Goal: Contribute content: Add original content to the website for others to see

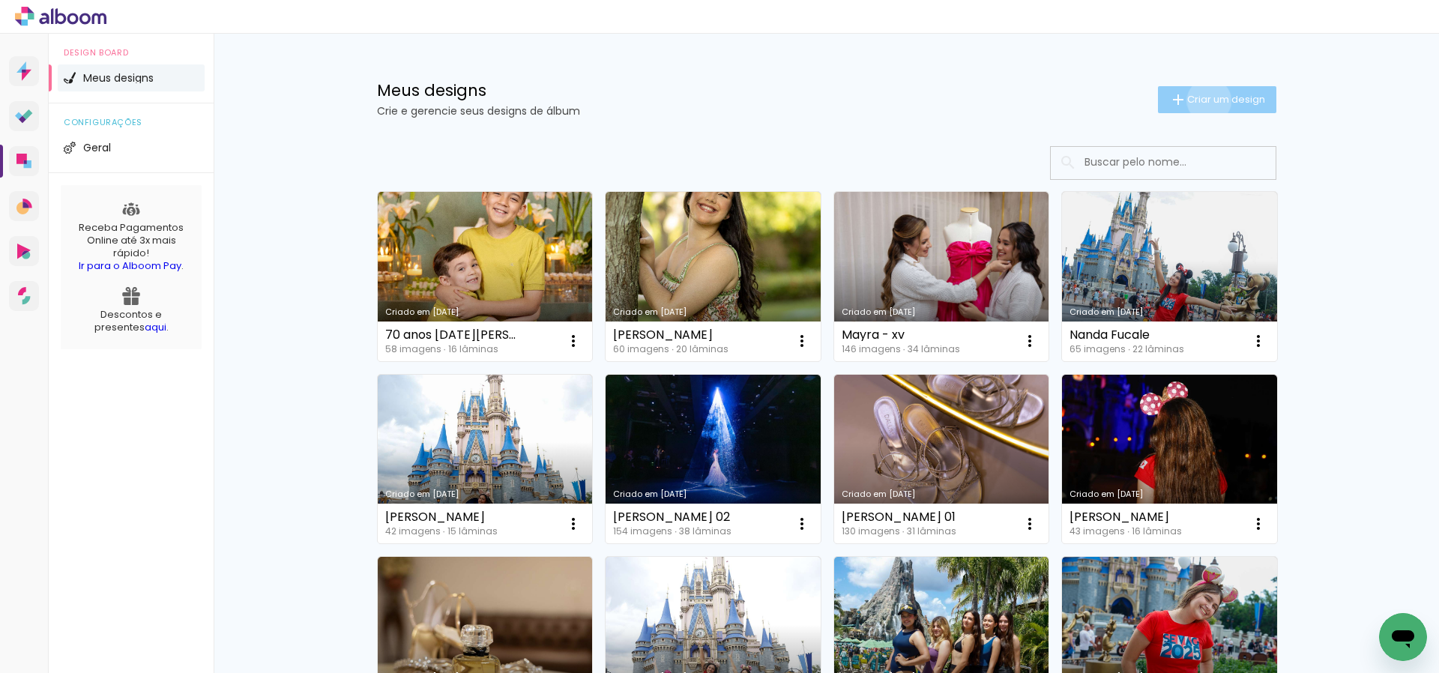
click at [1206, 100] on span "Criar um design" at bounding box center [1226, 99] width 78 height 10
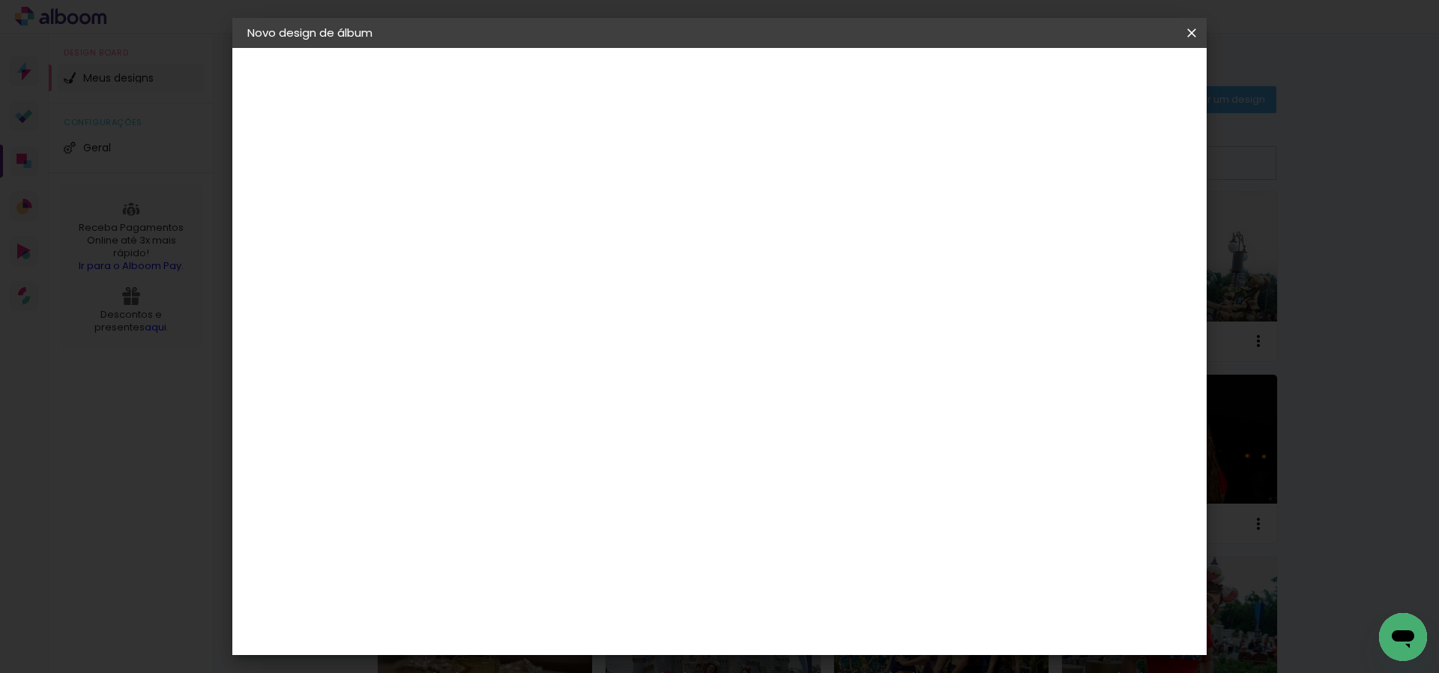
click at [492, 200] on input at bounding box center [492, 201] width 0 height 23
type input "[PERSON_NAME] e [PERSON_NAME]"
type paper-input "[PERSON_NAME] e [PERSON_NAME]"
click at [0, 0] on slot "Avançar" at bounding box center [0, 0] width 0 height 0
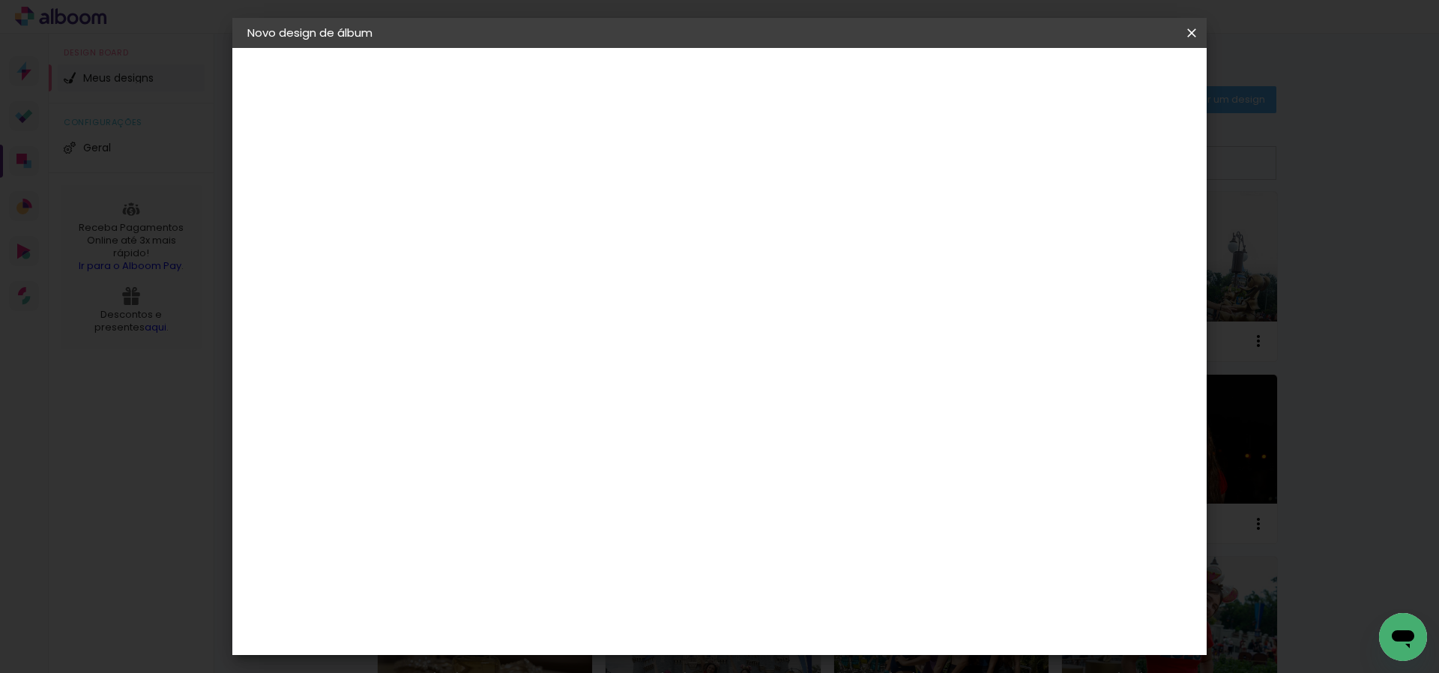
click at [515, 513] on div "DreambooksPro" at bounding box center [531, 519] width 97 height 12
click at [0, 0] on slot "Avançar" at bounding box center [0, 0] width 0 height 0
click at [551, 250] on input "text" at bounding box center [521, 261] width 58 height 23
click at [0, 0] on slot "Réplica Grande" at bounding box center [0, 0] width 0 height 0
click at [676, 252] on input "Réplica Grande" at bounding box center [584, 246] width 184 height 23
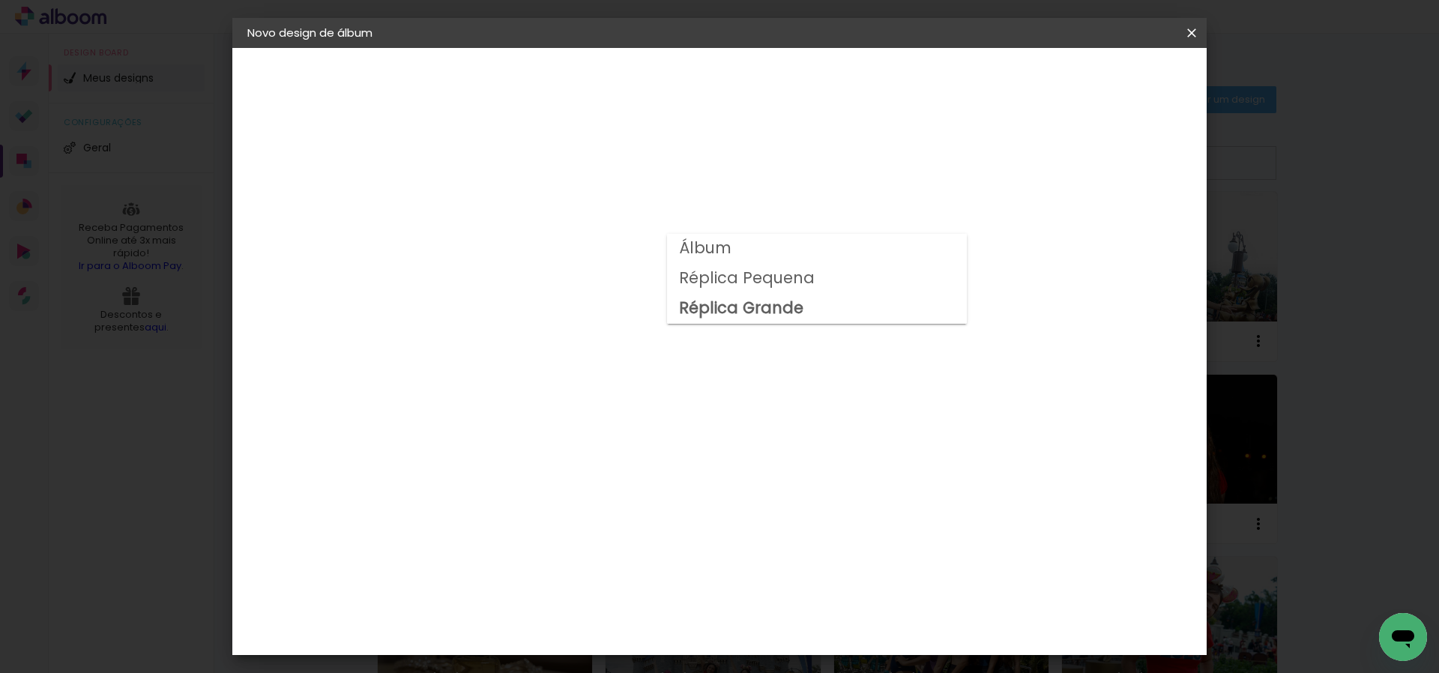
click at [758, 247] on paper-item "Álbum" at bounding box center [817, 249] width 300 height 30
type input "Álbum"
click at [594, 604] on span "30 × 30" at bounding box center [559, 619] width 70 height 31
click at [0, 0] on slot "Avançar" at bounding box center [0, 0] width 0 height 0
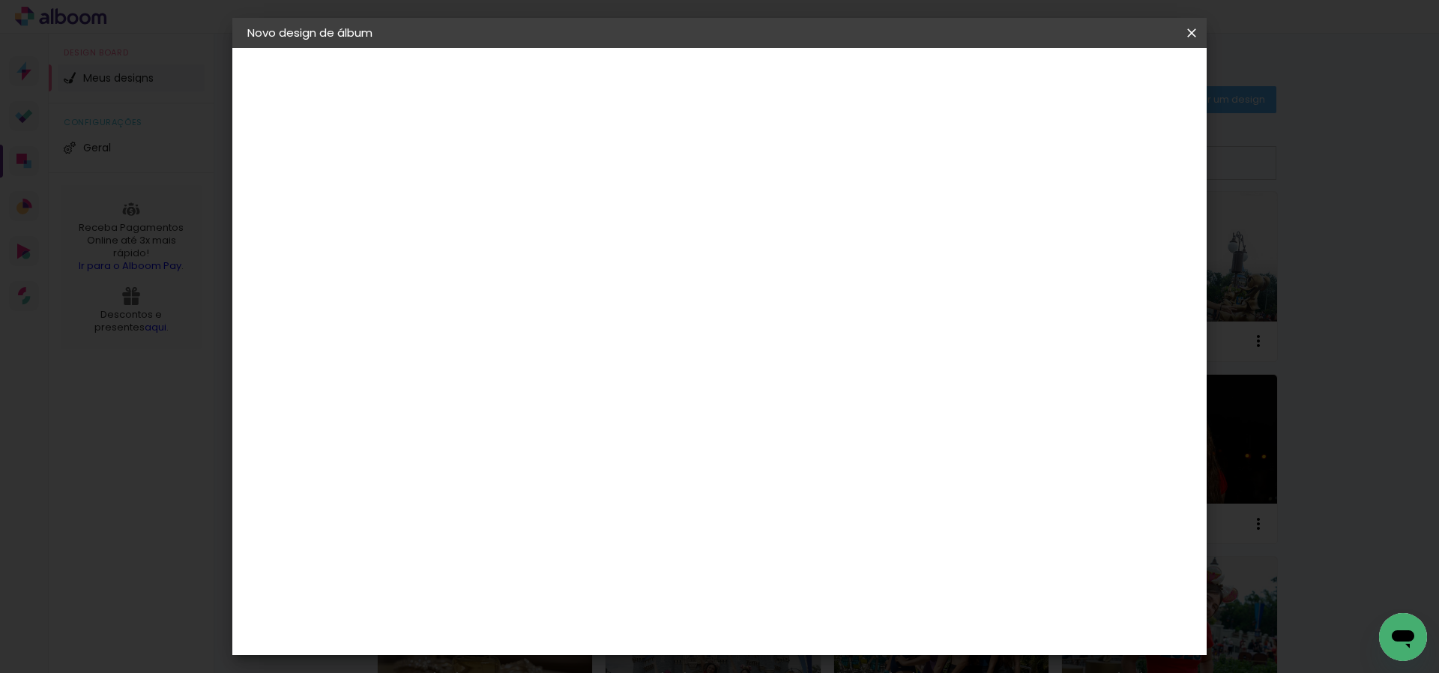
click at [1109, 85] on span "Iniciar design" at bounding box center [1075, 79] width 68 height 10
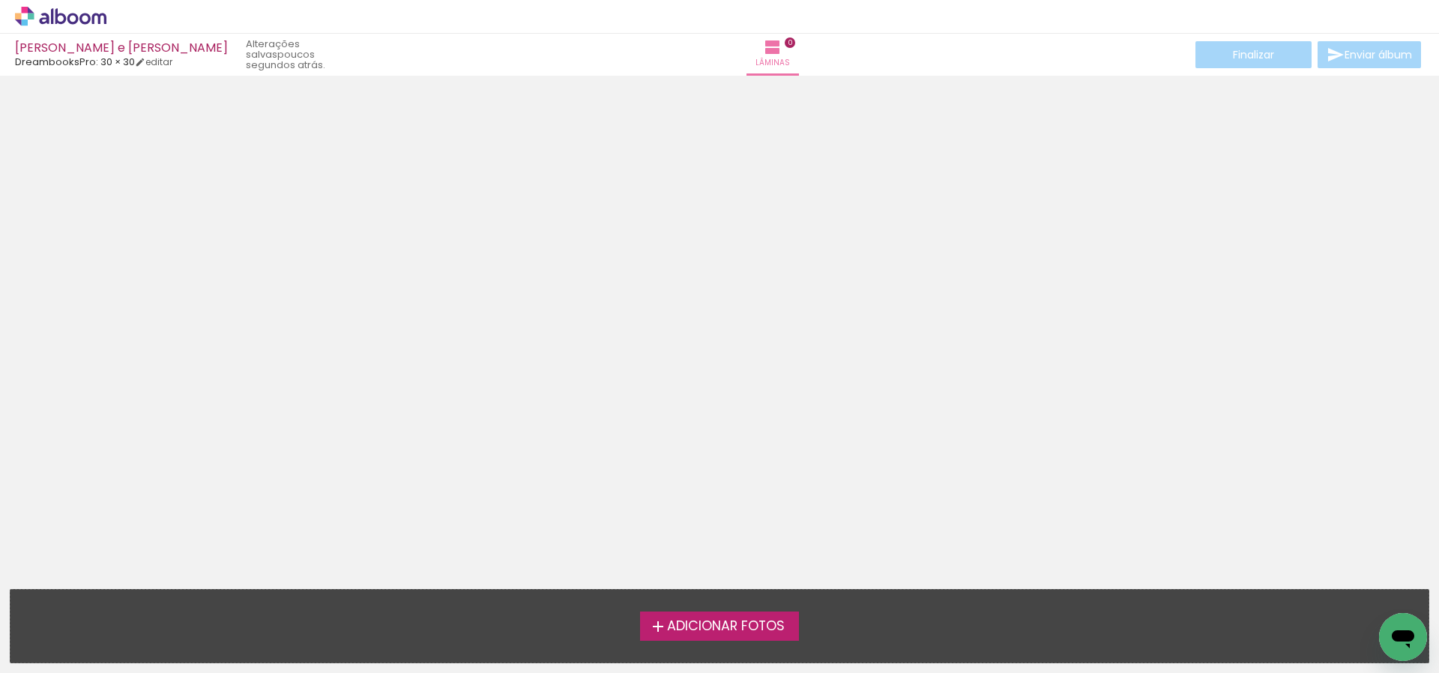
click at [724, 623] on span "Adicionar Fotos" at bounding box center [726, 626] width 118 height 13
click at [0, 0] on input "file" at bounding box center [0, 0] width 0 height 0
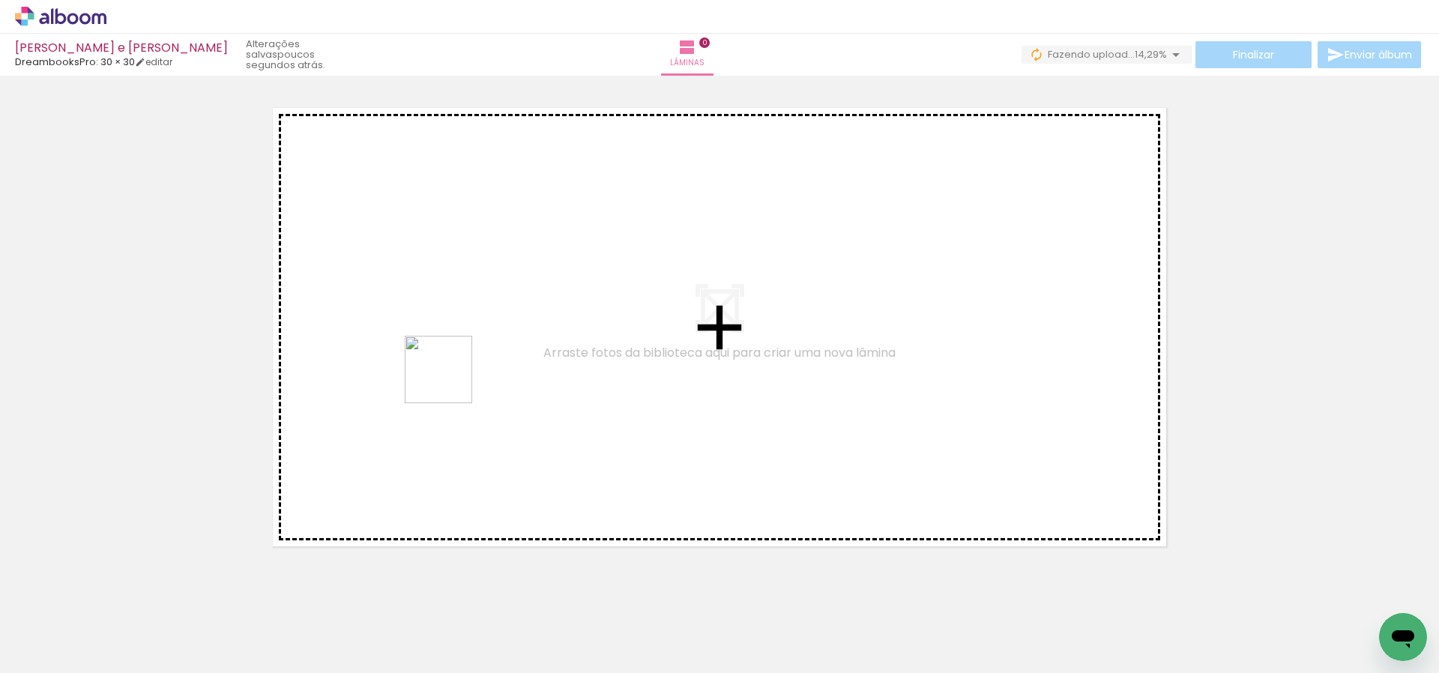
drag, startPoint x: 326, startPoint y: 634, endPoint x: 447, endPoint y: 466, distance: 206.7
click at [450, 382] on quentale-workspace at bounding box center [719, 336] width 1439 height 673
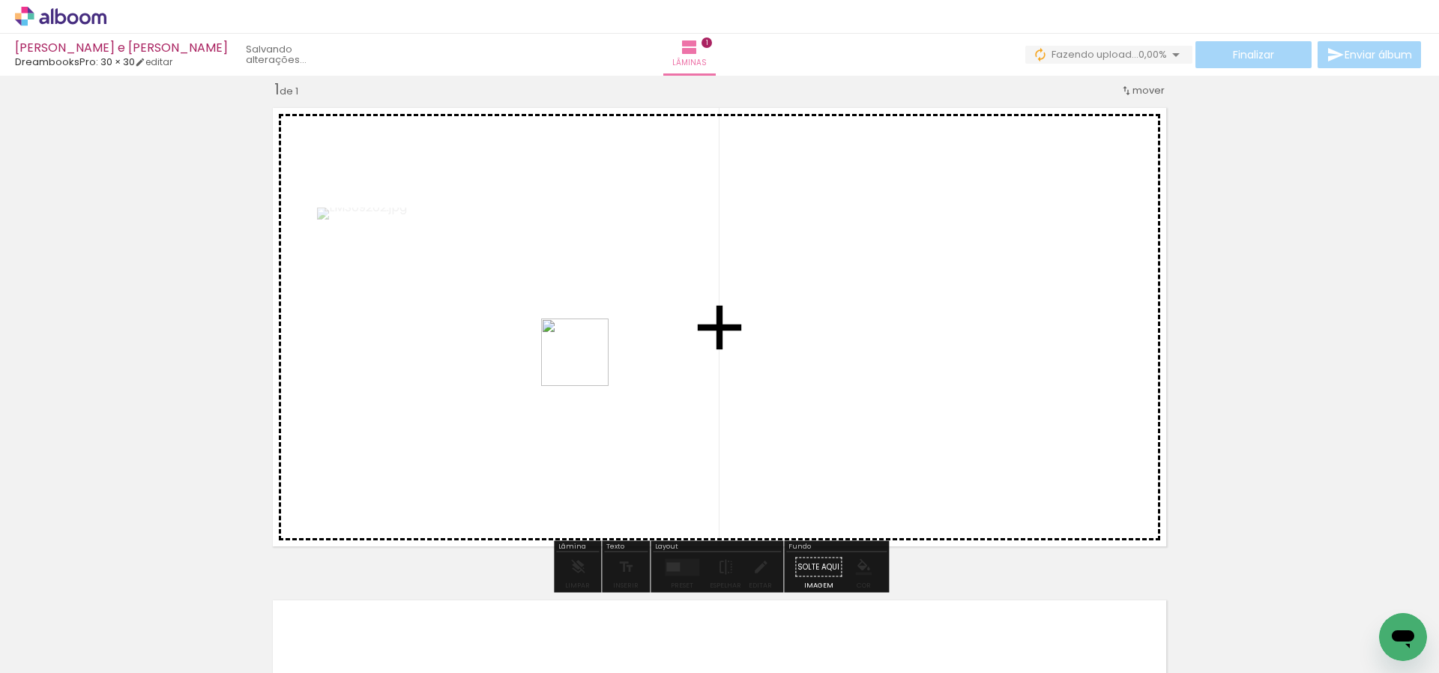
drag, startPoint x: 586, startPoint y: 363, endPoint x: 530, endPoint y: 537, distance: 182.7
click at [605, 335] on quentale-workspace at bounding box center [719, 336] width 1439 height 673
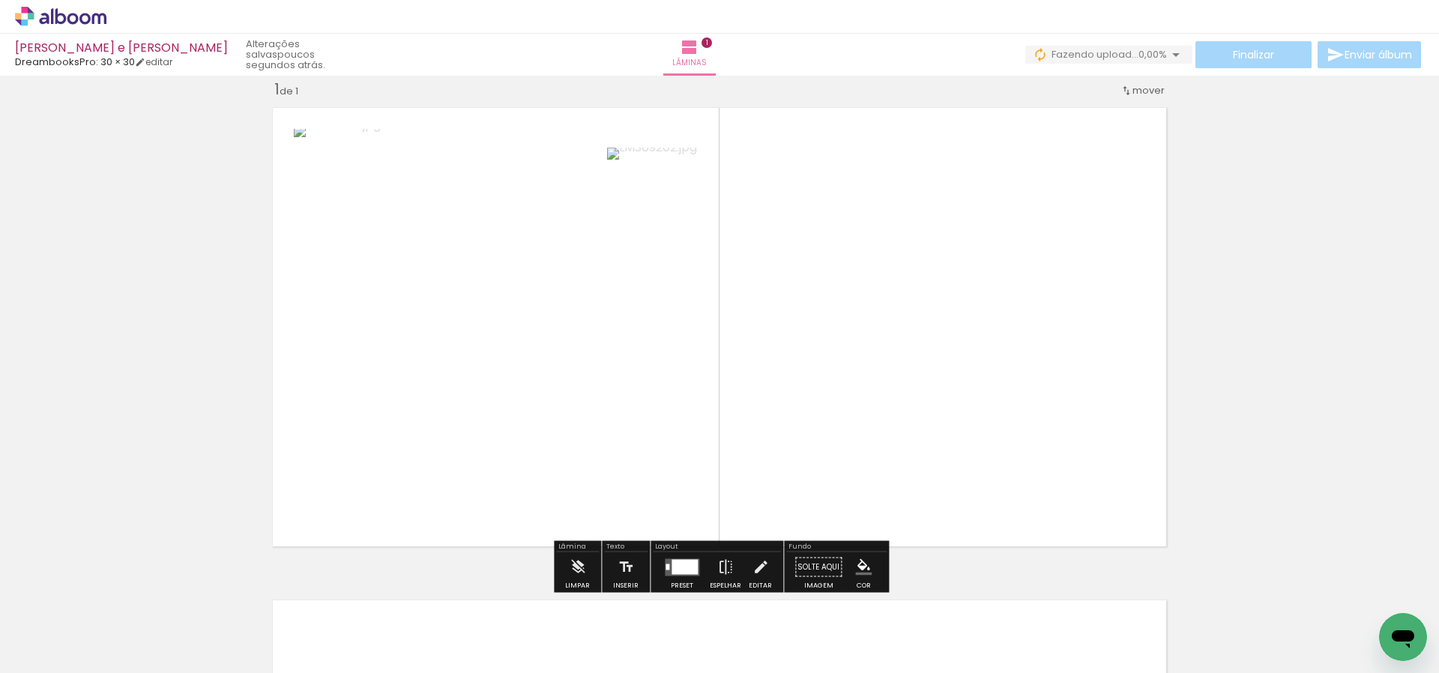
drag, startPoint x: 501, startPoint y: 626, endPoint x: 646, endPoint y: 326, distance: 333.5
click at [646, 328] on quentale-workspace at bounding box center [719, 336] width 1439 height 673
click at [684, 568] on div at bounding box center [689, 566] width 16 height 13
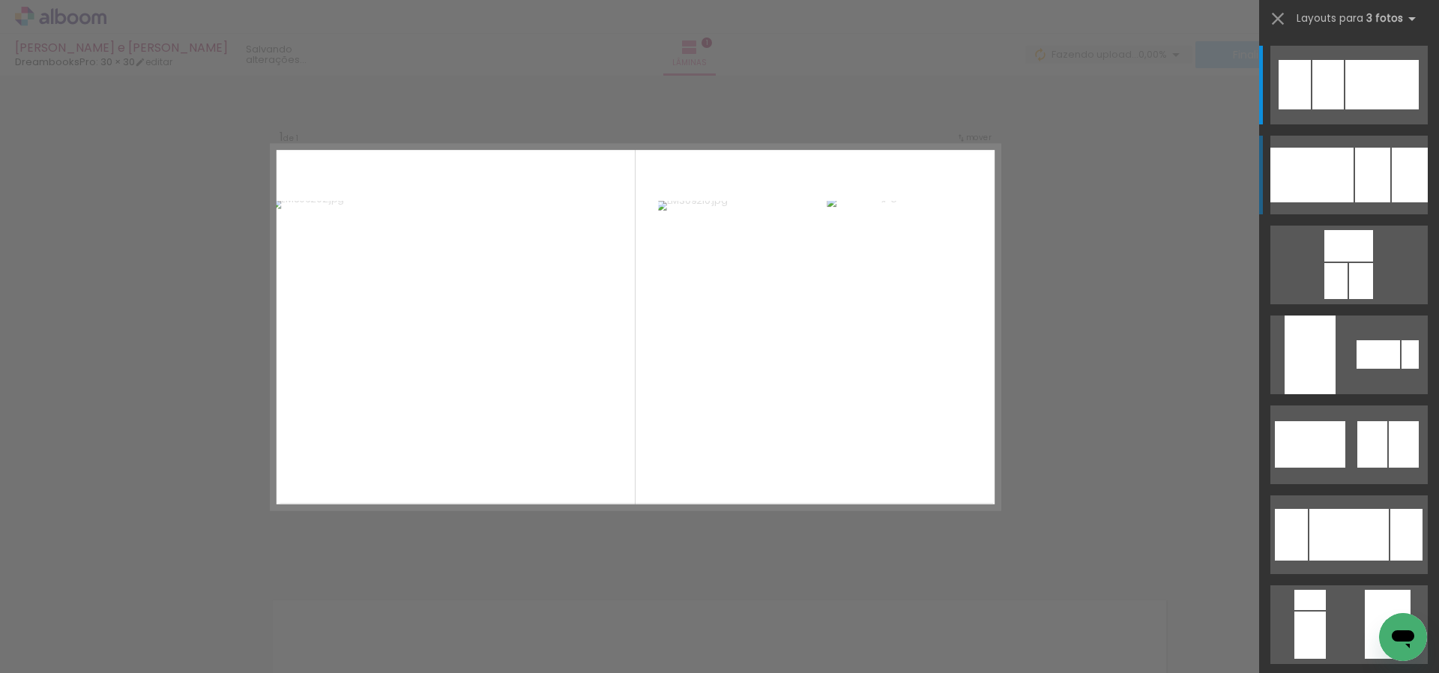
scroll to position [19, 0]
click at [1384, 175] on div at bounding box center [1372, 175] width 35 height 55
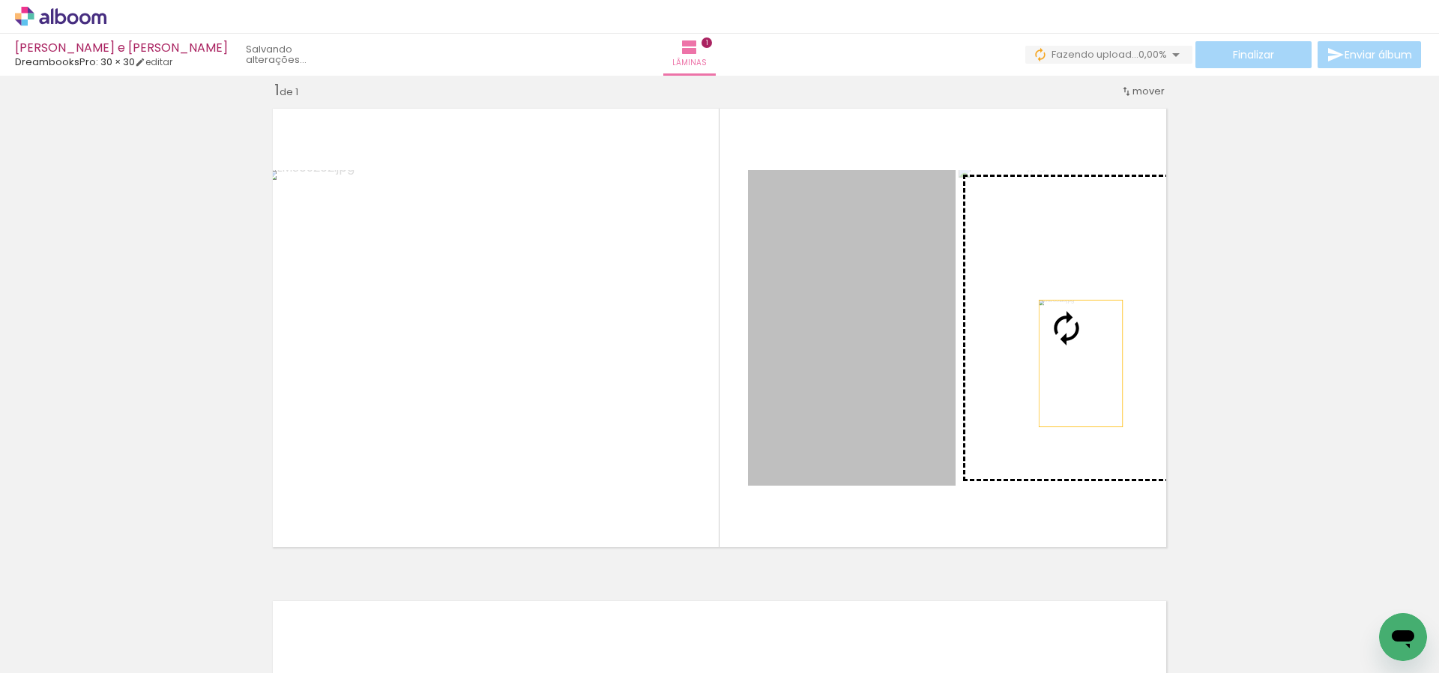
drag, startPoint x: 872, startPoint y: 381, endPoint x: 1087, endPoint y: 363, distance: 216.6
click at [0, 0] on slot at bounding box center [0, 0] width 0 height 0
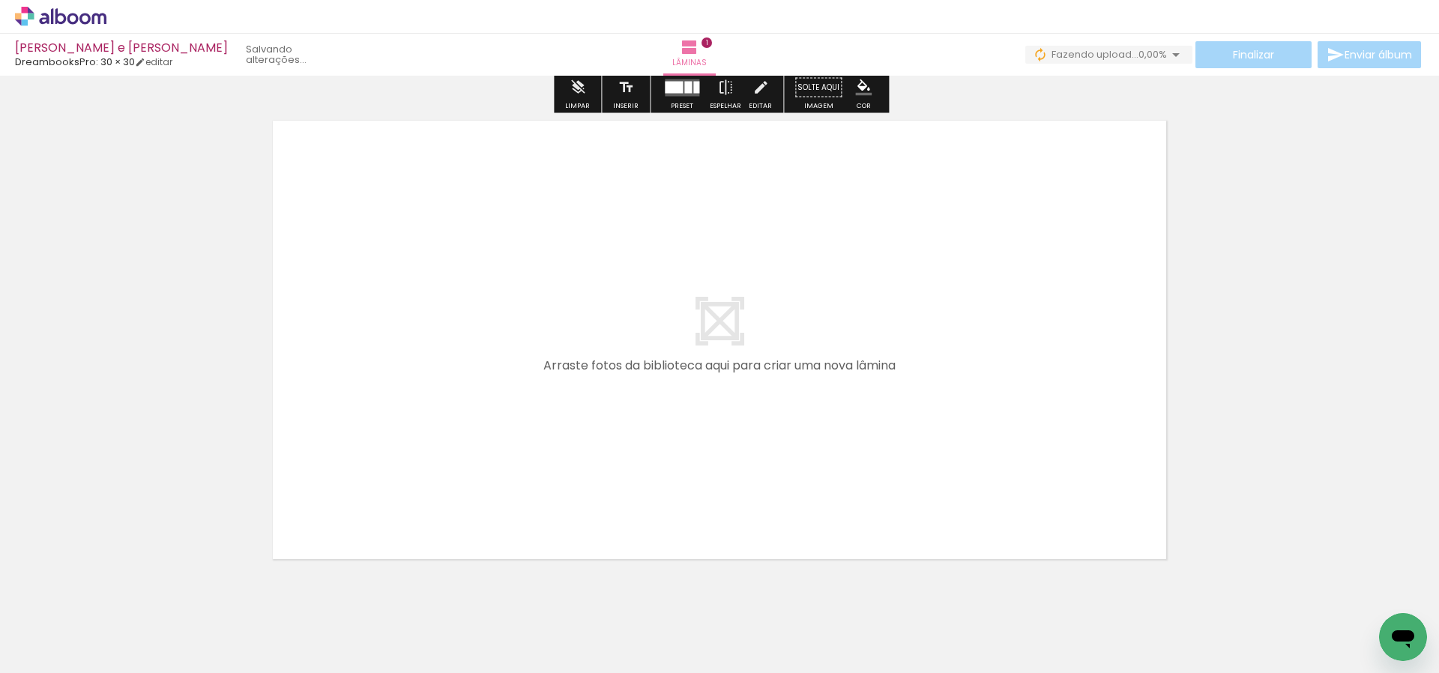
scroll to position [504, 0]
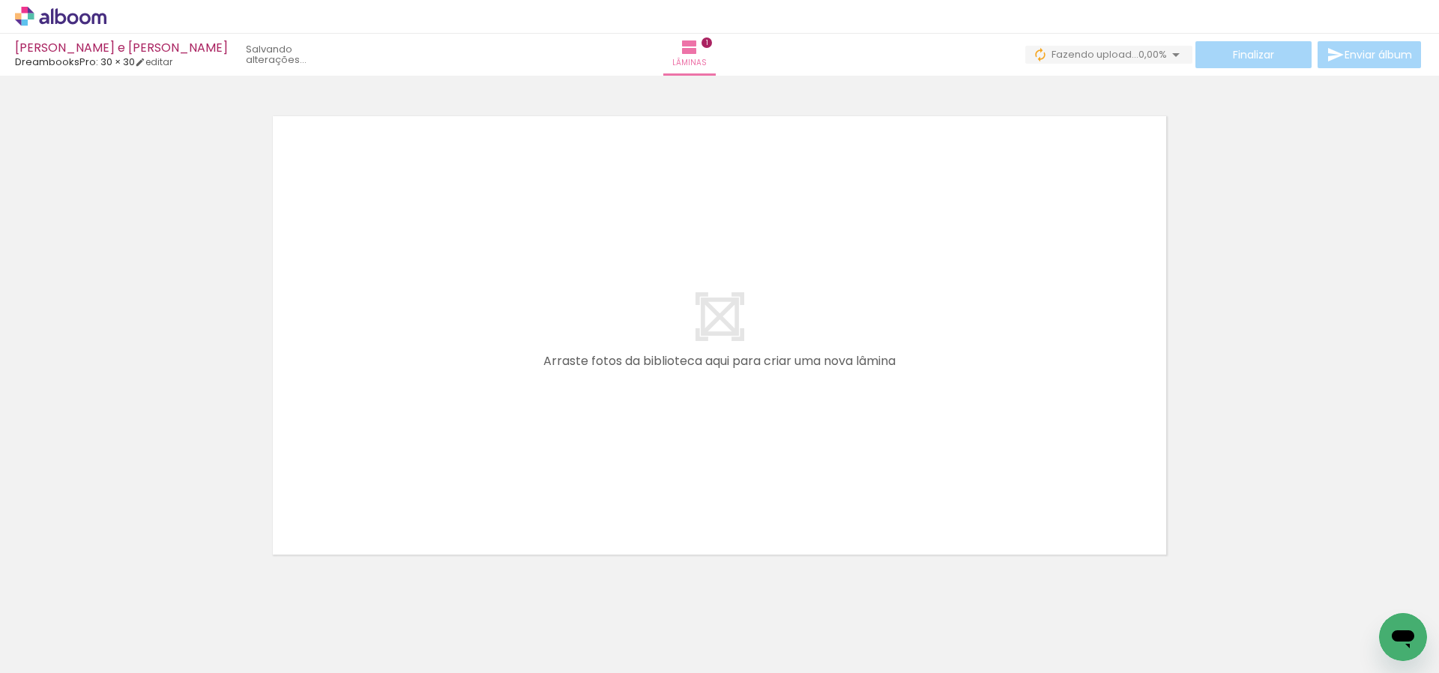
click at [71, 653] on span "Adicionar Fotos" at bounding box center [53, 652] width 45 height 16
click at [0, 0] on input "file" at bounding box center [0, 0] width 0 height 0
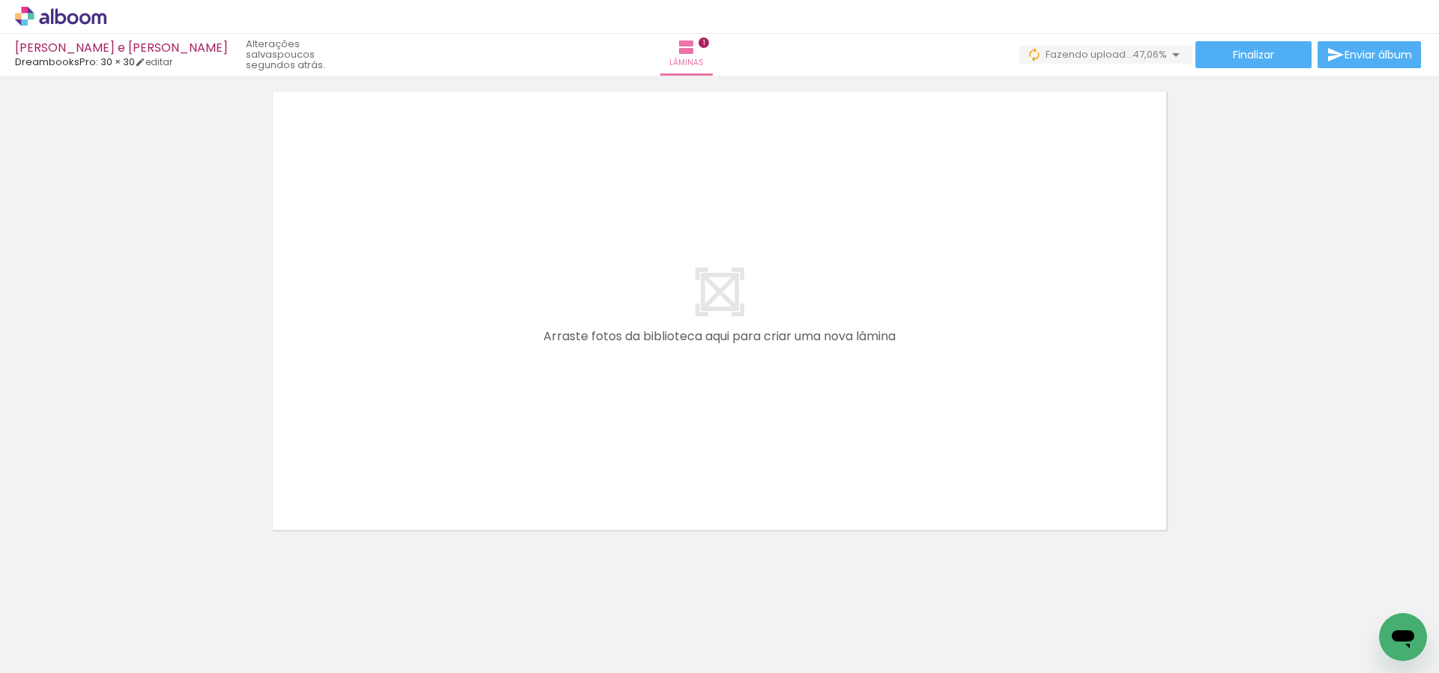
scroll to position [540, 0]
click at [61, 651] on span "Adicionar Fotos" at bounding box center [53, 652] width 45 height 16
click at [0, 0] on input "file" at bounding box center [0, 0] width 0 height 0
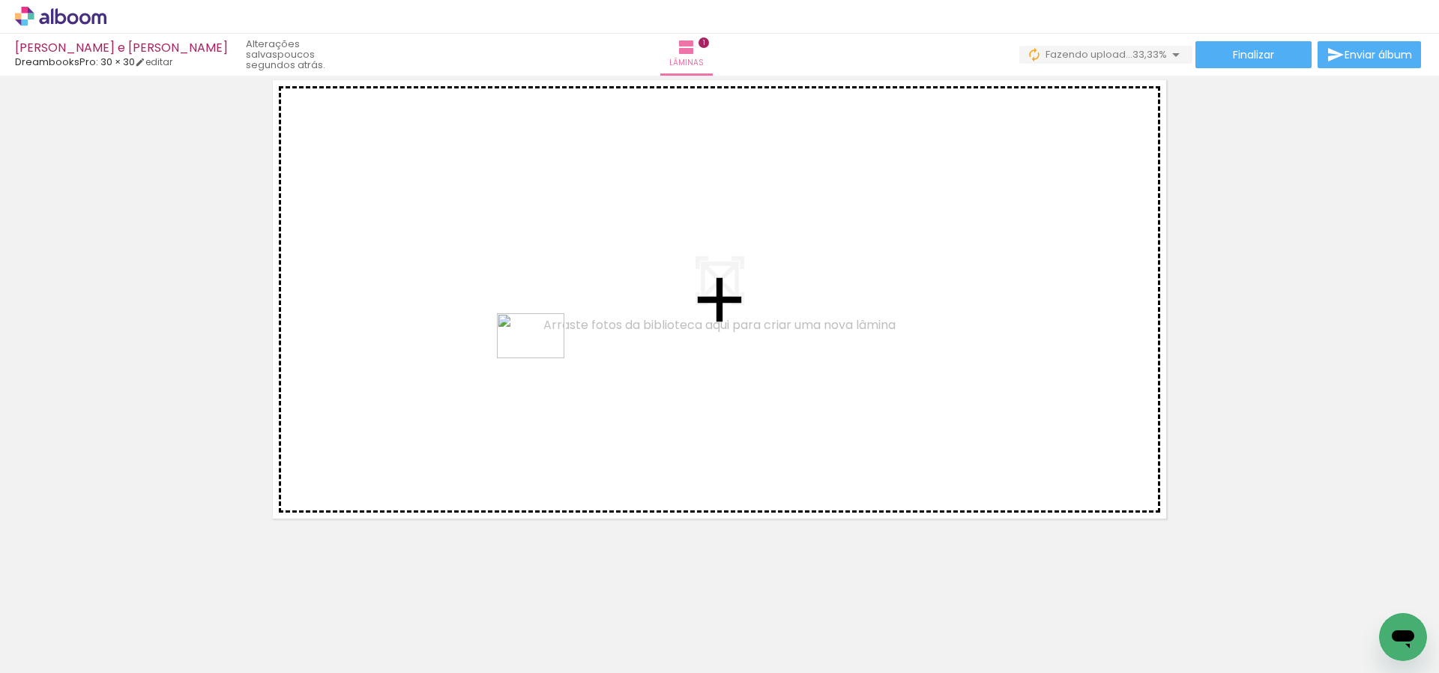
drag, startPoint x: 465, startPoint y: 620, endPoint x: 542, endPoint y: 358, distance: 273.4
click at [542, 358] on quentale-workspace at bounding box center [719, 336] width 1439 height 673
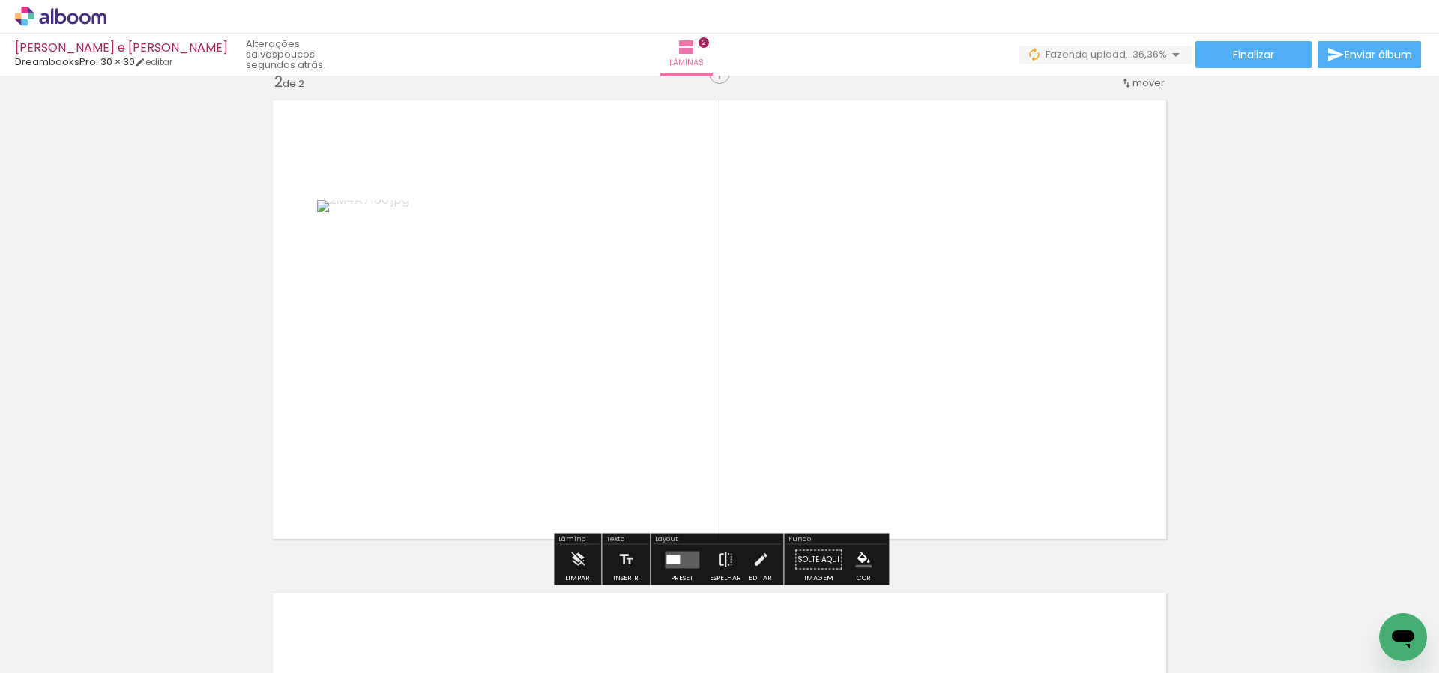
scroll to position [512, 0]
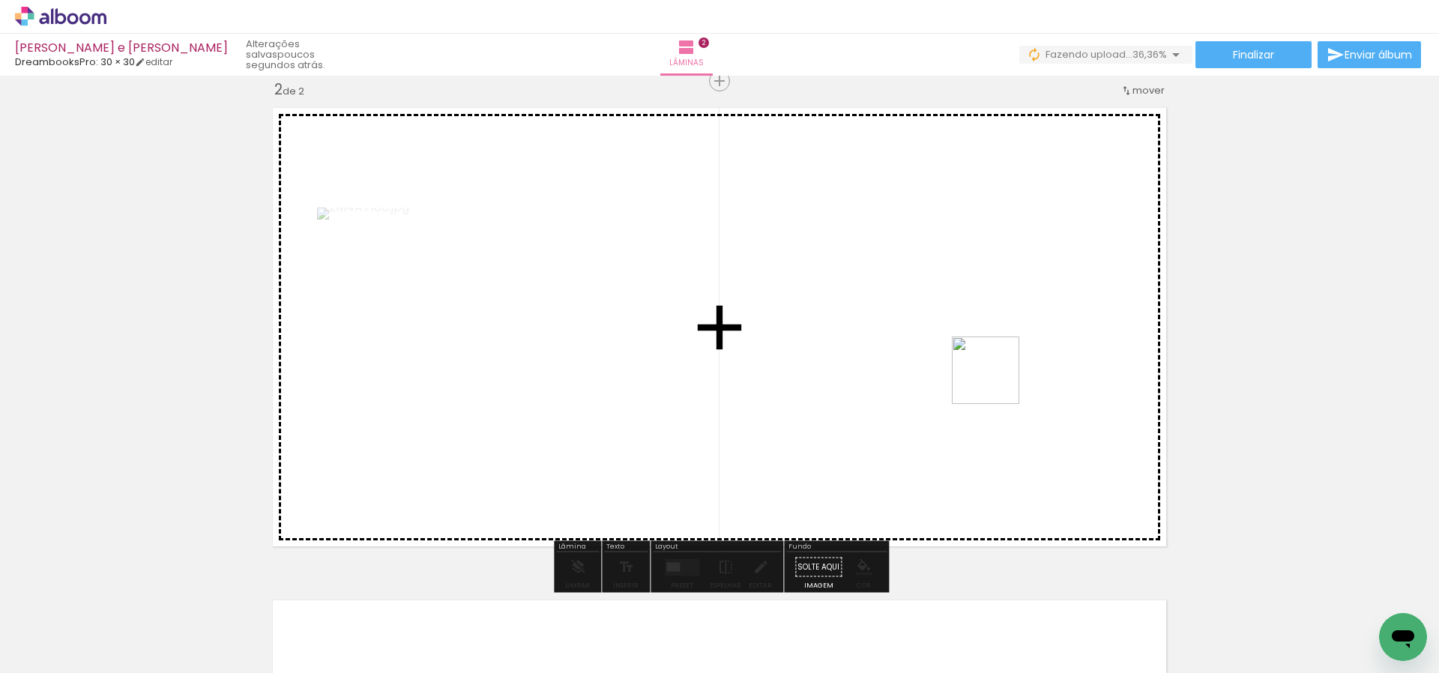
click at [996, 381] on quentale-workspace at bounding box center [719, 336] width 1439 height 673
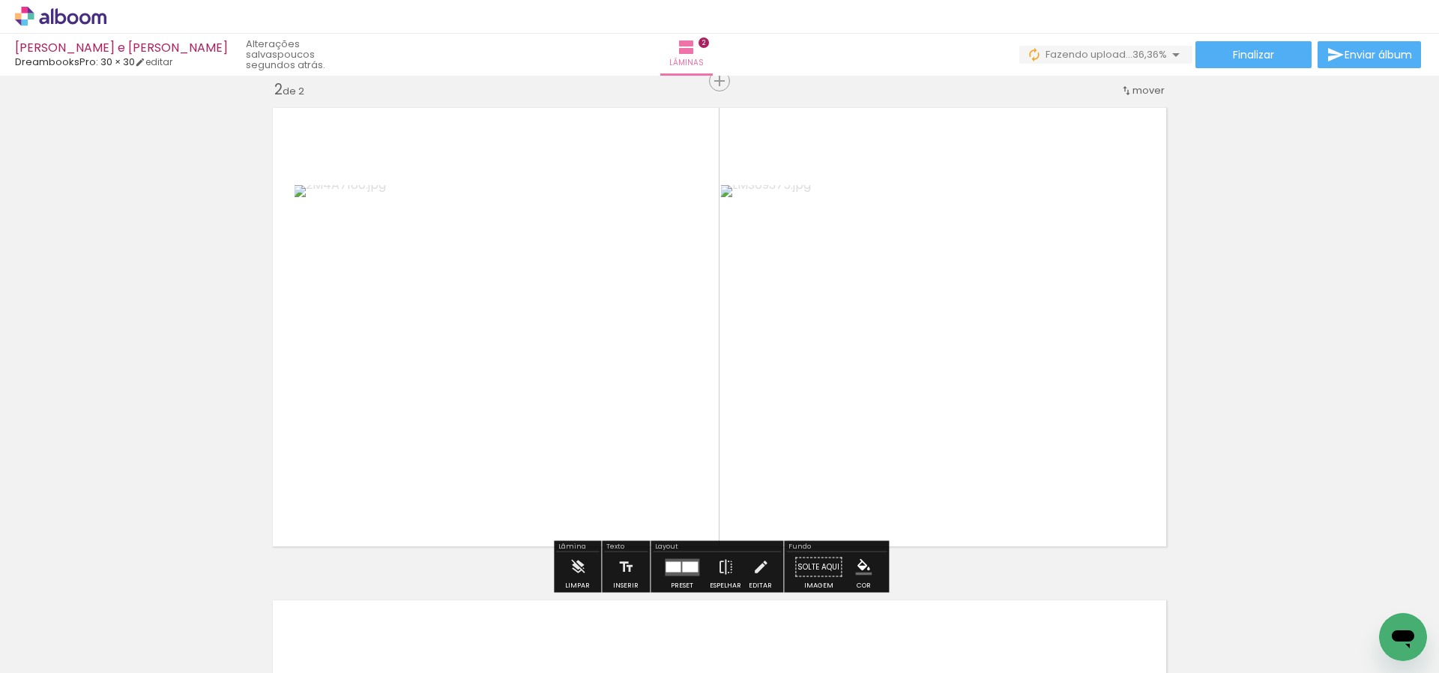
scroll to position [507, 0]
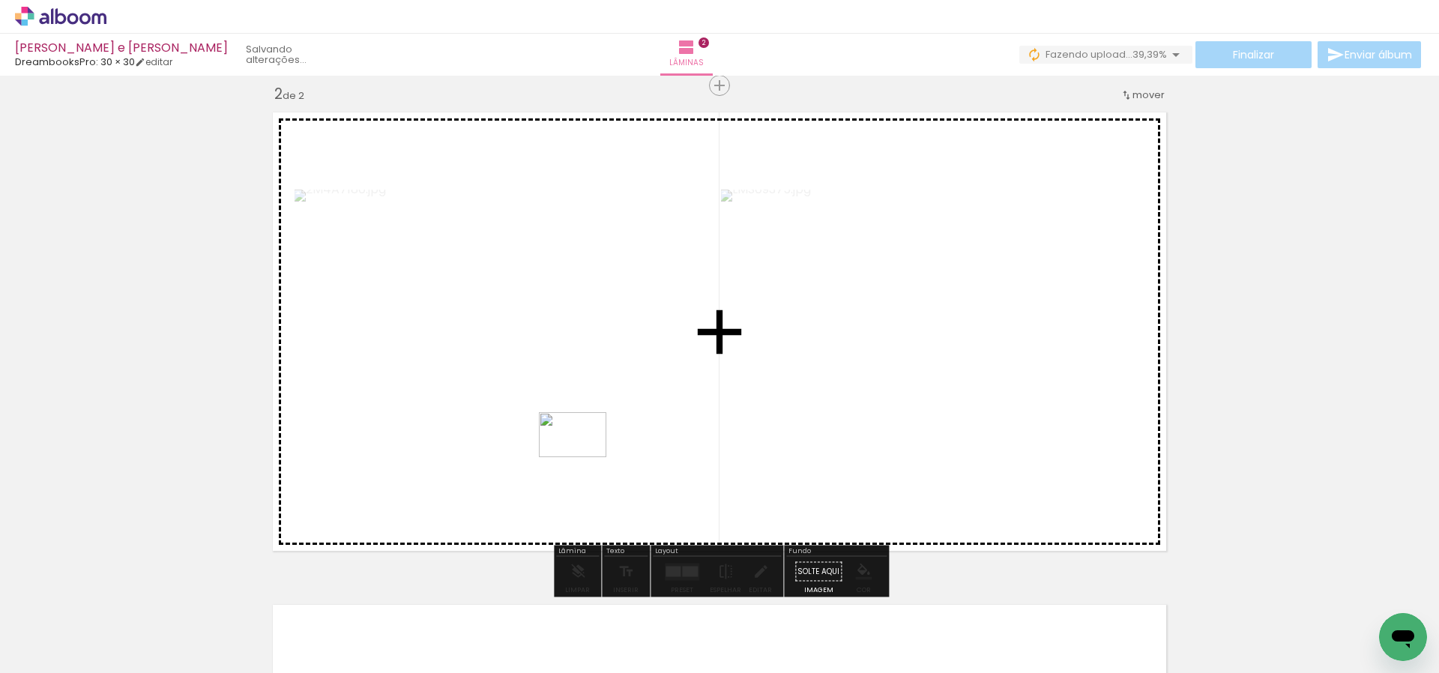
drag, startPoint x: 549, startPoint y: 603, endPoint x: 584, endPoint y: 457, distance: 150.3
click at [584, 457] on quentale-workspace at bounding box center [719, 336] width 1439 height 673
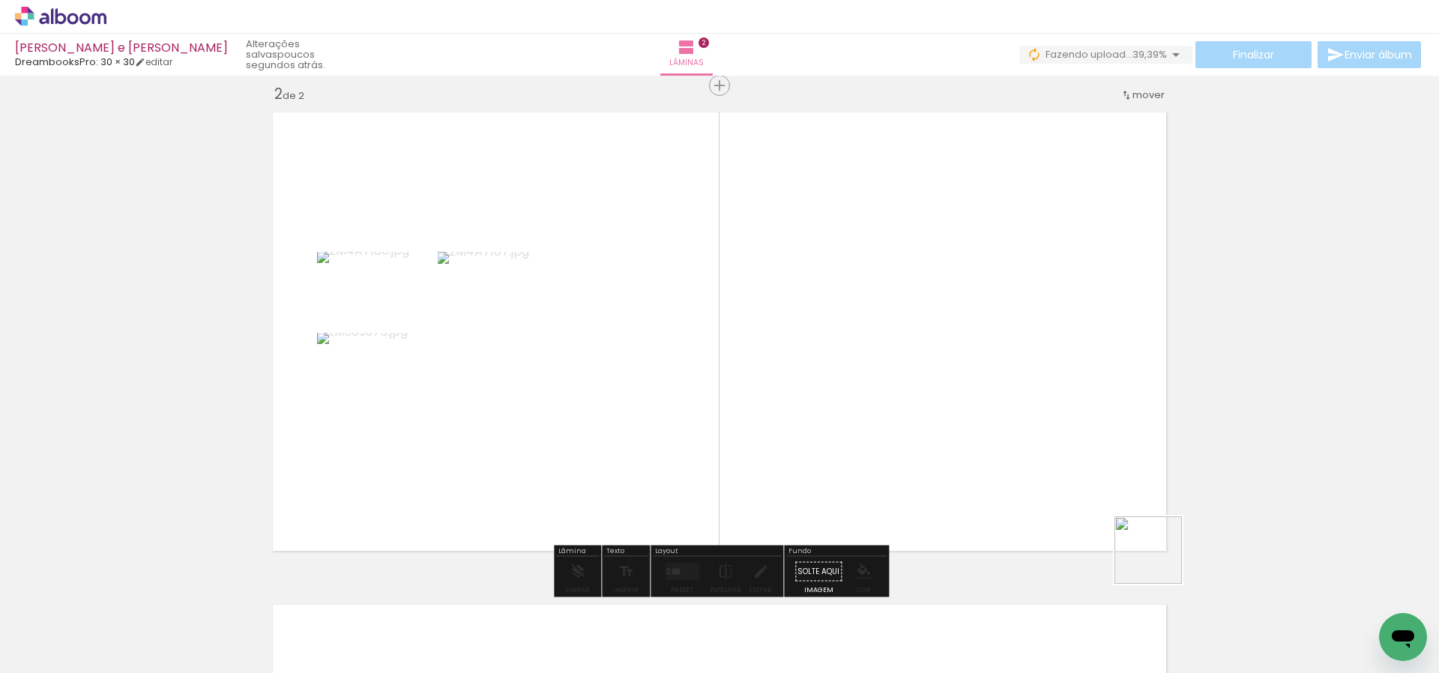
drag, startPoint x: 1209, startPoint y: 640, endPoint x: 1088, endPoint y: 421, distance: 250.2
click at [1088, 421] on quentale-workspace at bounding box center [719, 336] width 1439 height 673
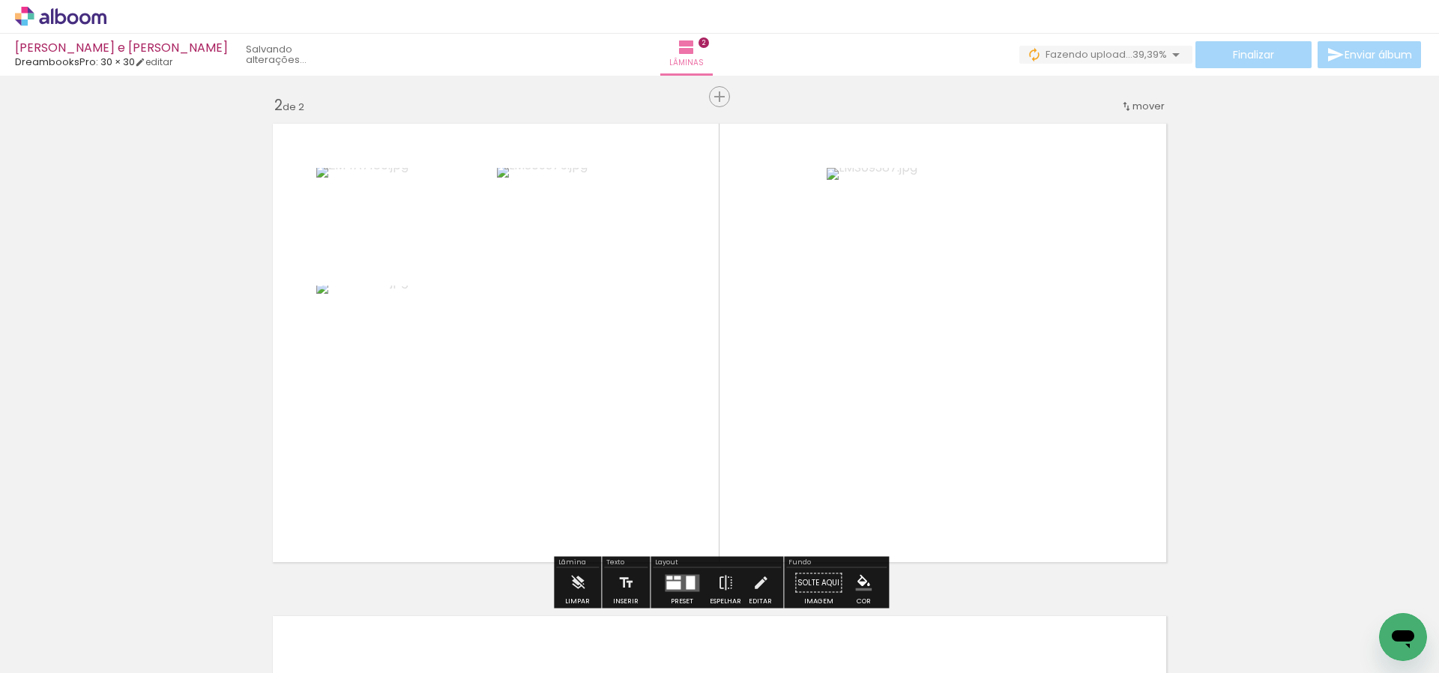
scroll to position [493, 0]
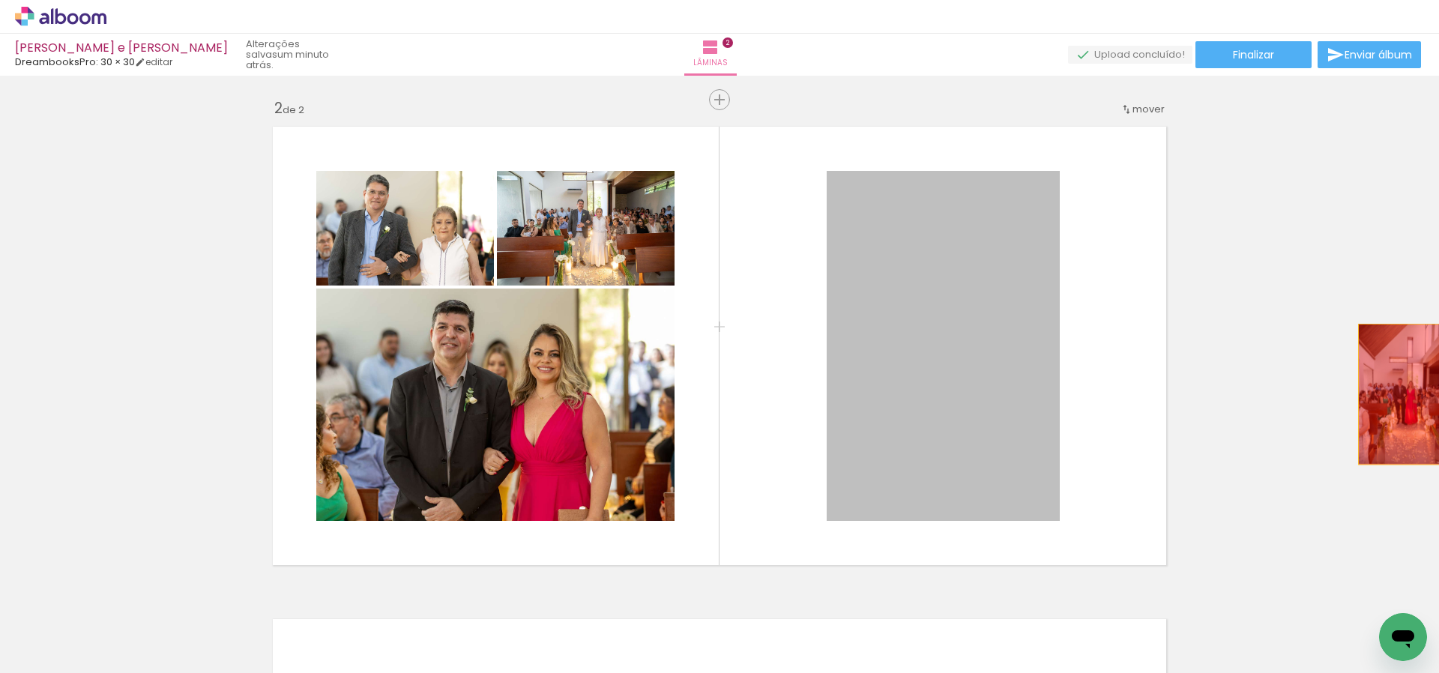
drag, startPoint x: 971, startPoint y: 434, endPoint x: 1374, endPoint y: 393, distance: 404.5
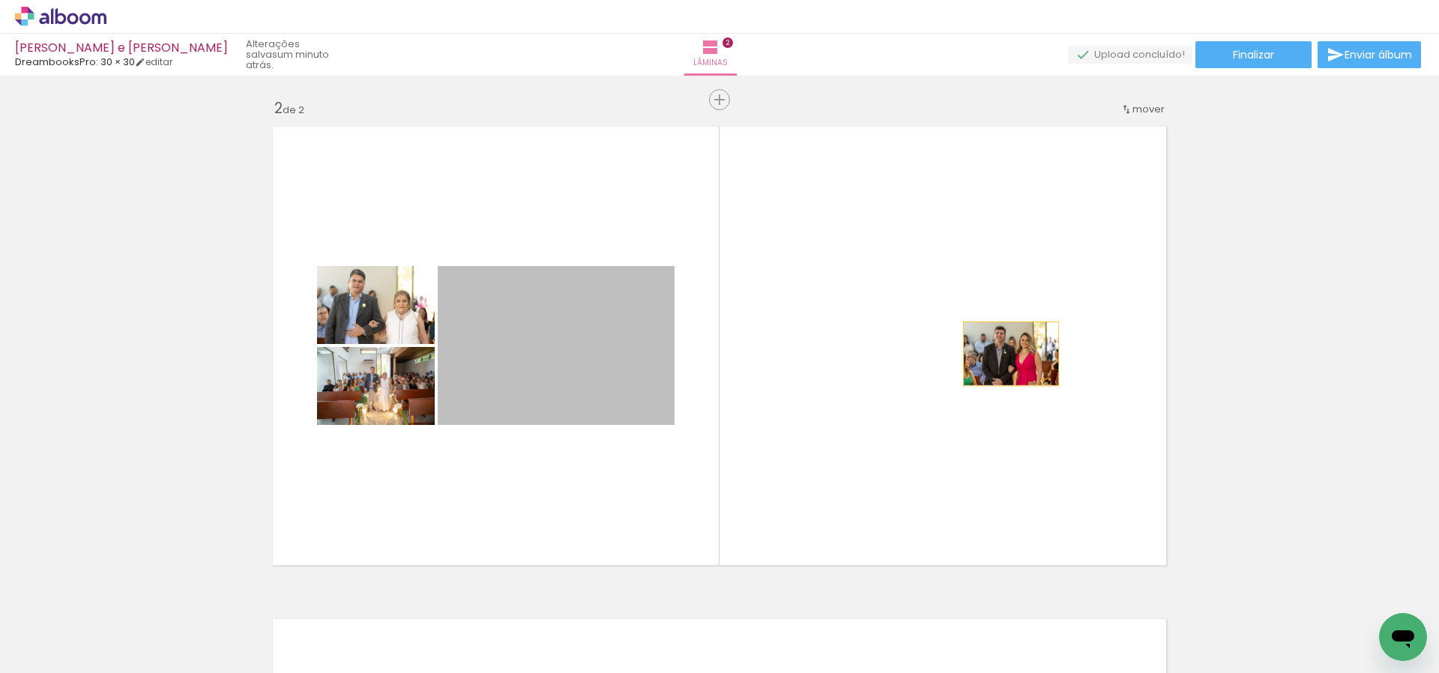
drag, startPoint x: 575, startPoint y: 367, endPoint x: 1318, endPoint y: 341, distance: 743.8
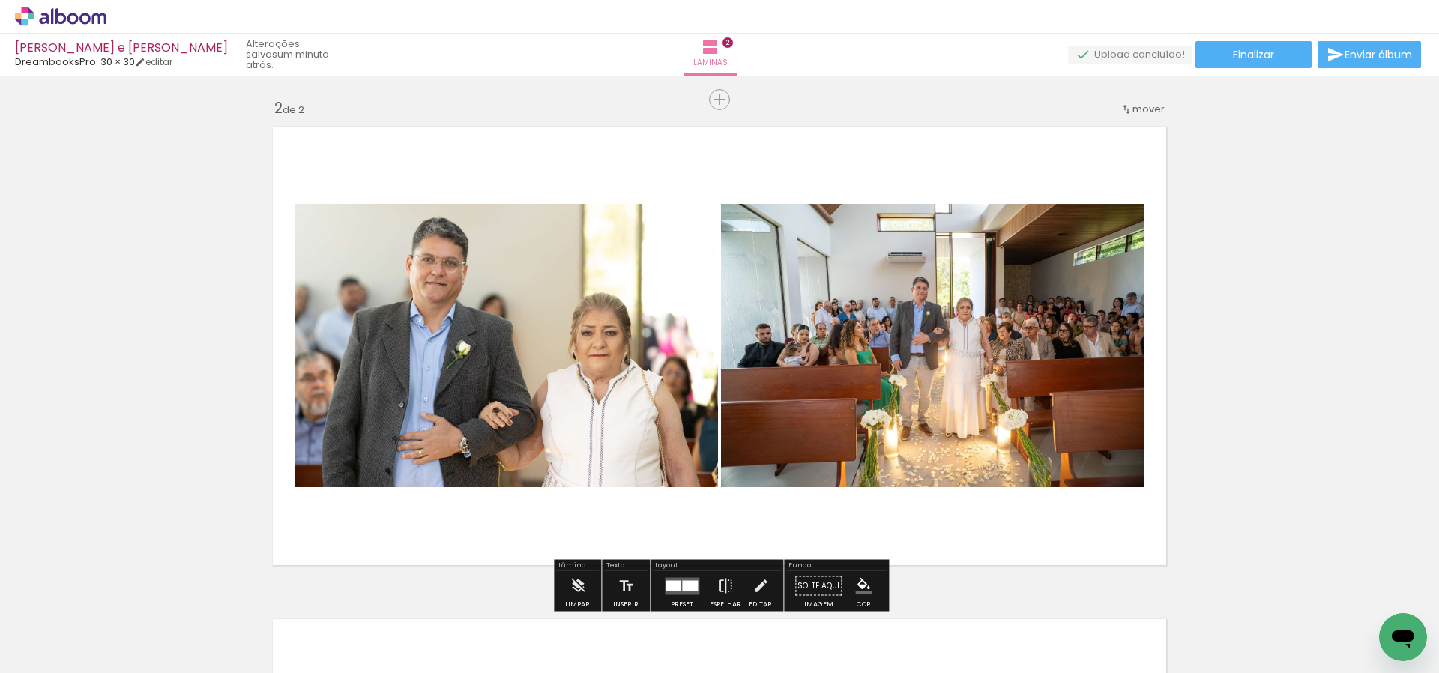
click at [928, 389] on quentale-photo at bounding box center [932, 345] width 423 height 283
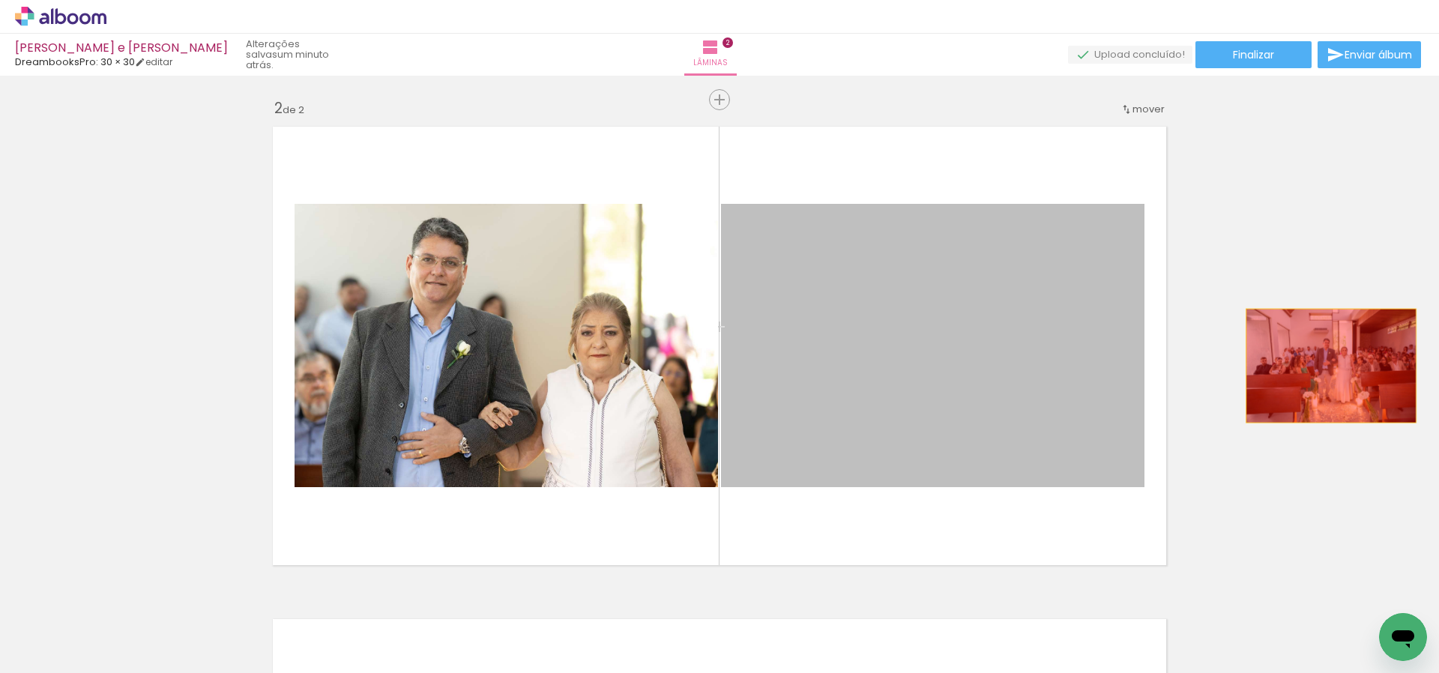
drag, startPoint x: 912, startPoint y: 395, endPoint x: 1331, endPoint y: 366, distance: 419.9
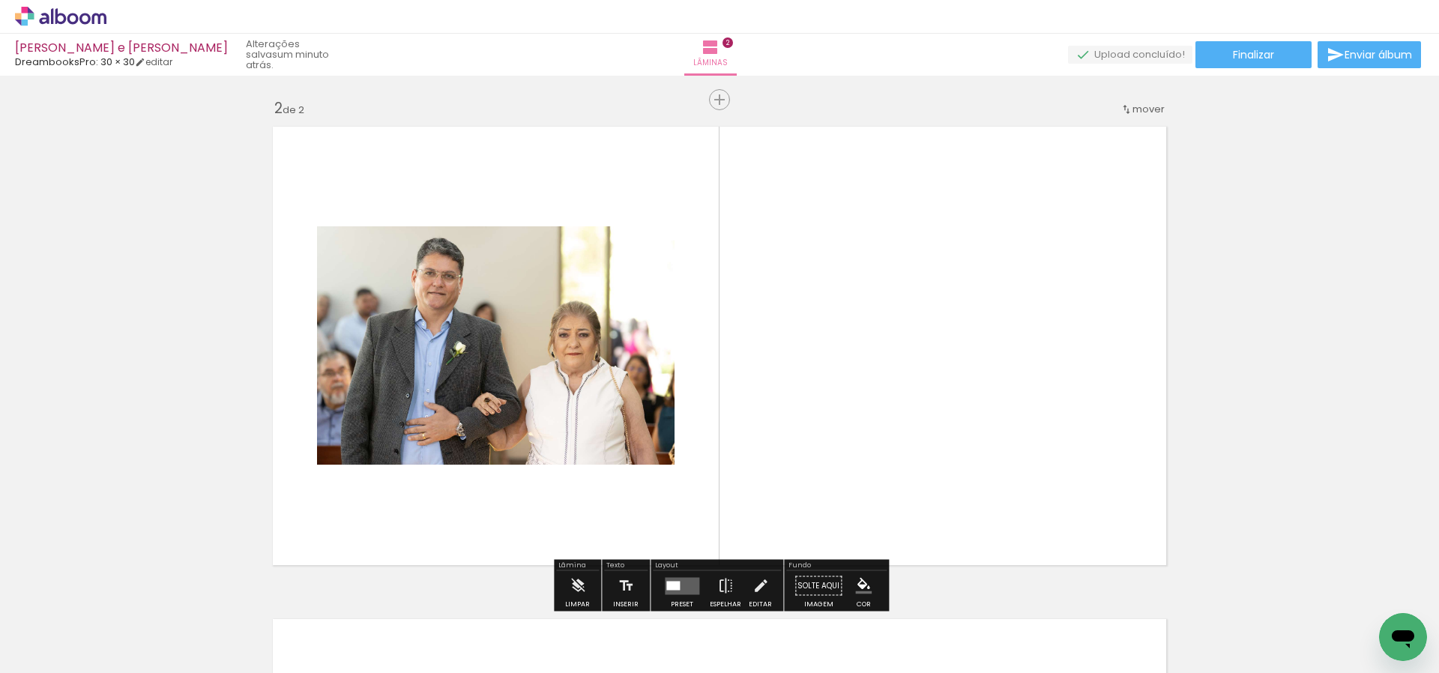
scroll to position [0, 1121]
